Goal: Task Accomplishment & Management: Manage account settings

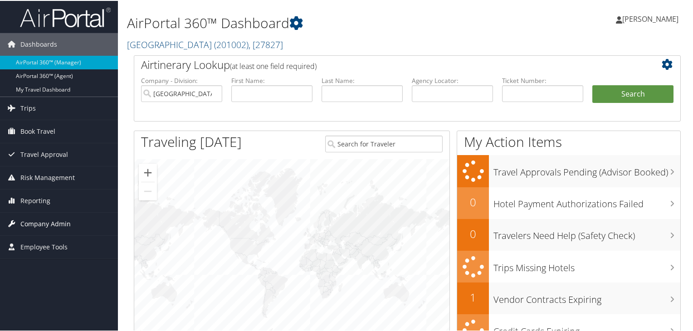
click at [39, 220] on span "Company Admin" at bounding box center [45, 223] width 50 height 23
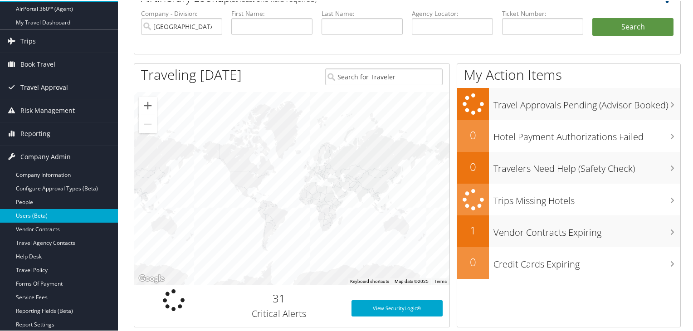
scroll to position [91, 0]
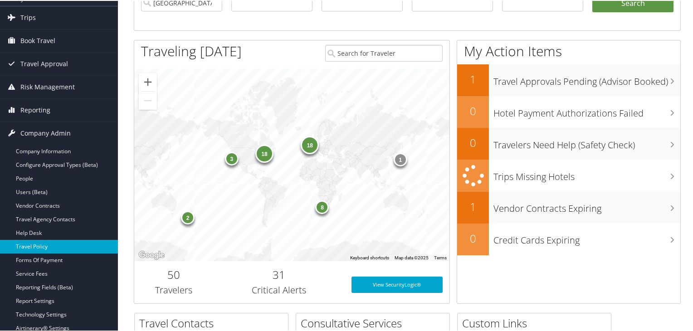
click at [40, 244] on link "Travel Policy" at bounding box center [59, 246] width 118 height 14
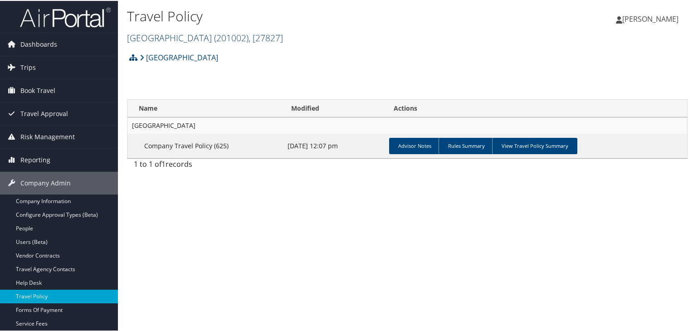
click at [194, 35] on link "[GEOGRAPHIC_DATA] ( 201002 ) , [ 27827 ]" at bounding box center [205, 37] width 156 height 12
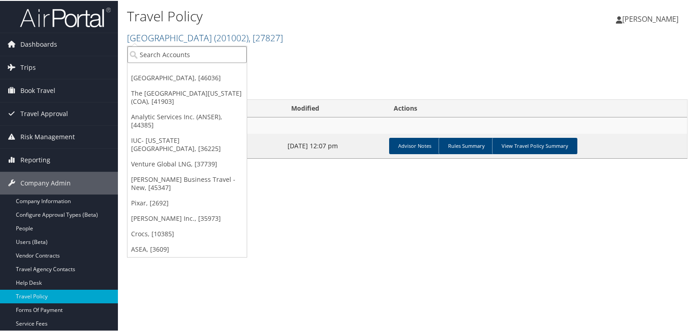
click at [185, 54] on input "search" at bounding box center [186, 53] width 119 height 17
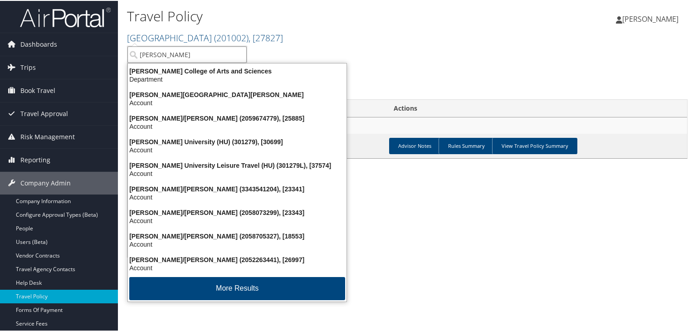
type input "[PERSON_NAME] un"
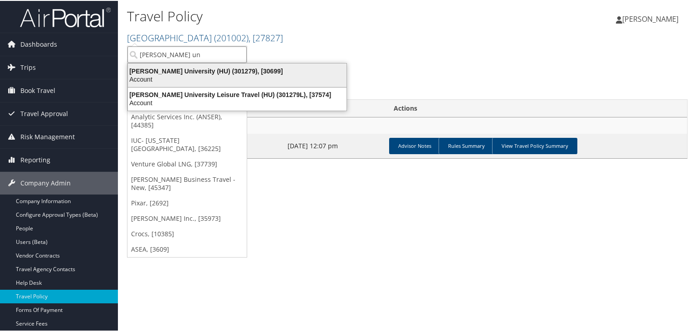
click at [193, 71] on div "Howard University (HU) (301279), [30699]" at bounding box center [236, 70] width 229 height 8
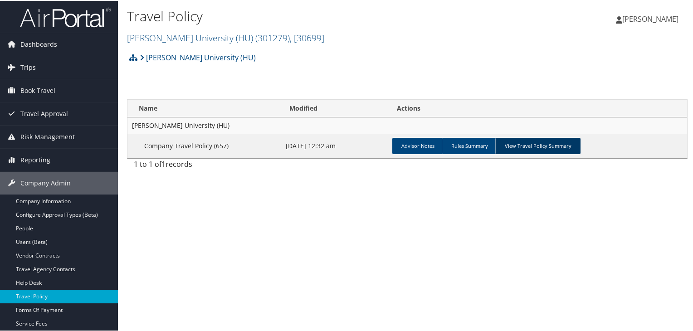
click at [540, 149] on link "View Travel Policy Summary" at bounding box center [537, 145] width 85 height 16
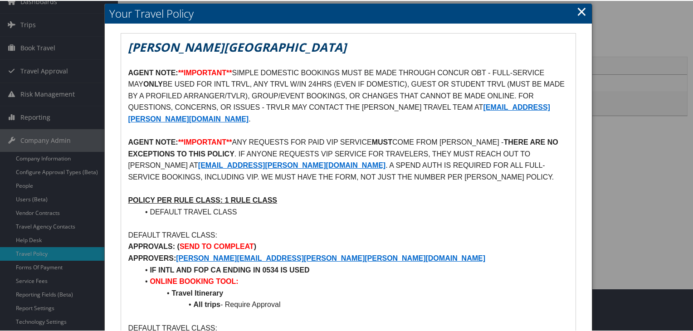
scroll to position [45, 0]
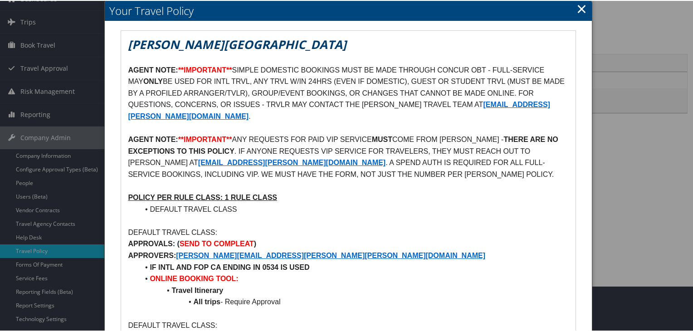
click at [576, 4] on link "×" at bounding box center [581, 8] width 10 height 18
